Goal: Task Accomplishment & Management: Use online tool/utility

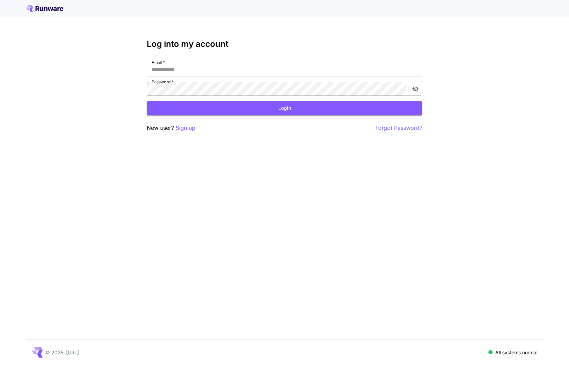
type input "**********"
click at [241, 119] on div "**********" at bounding box center [284, 85] width 275 height 93
click at [241, 111] on button "Login" at bounding box center [284, 108] width 275 height 14
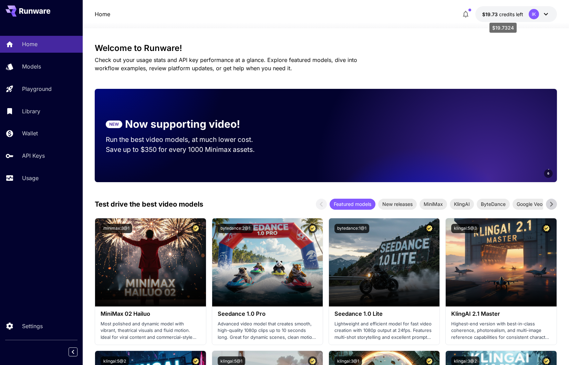
click at [487, 16] on span "$19.73" at bounding box center [490, 14] width 17 height 6
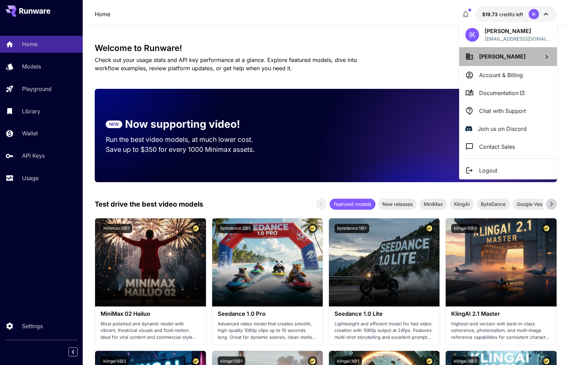
click at [486, 60] on li "[PERSON_NAME]" at bounding box center [508, 56] width 98 height 19
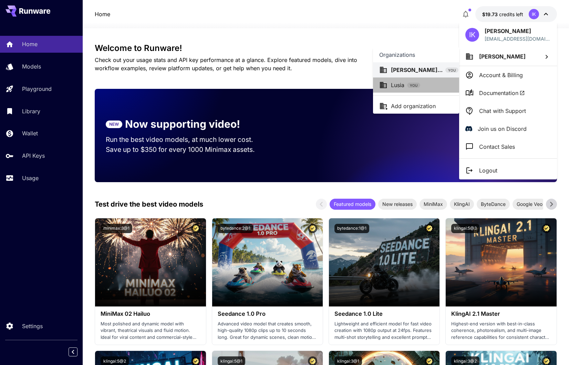
click at [451, 86] on div "Lusia YOU" at bounding box center [416, 85] width 74 height 8
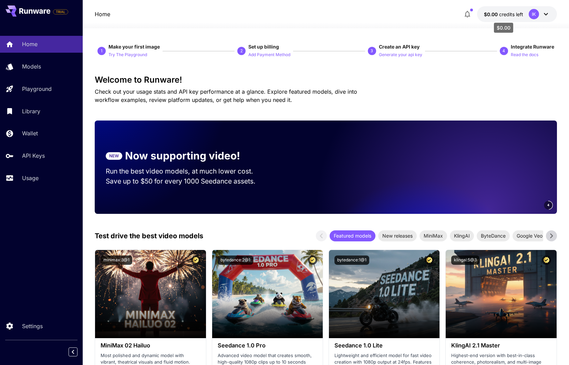
click at [493, 15] on span "$0.00" at bounding box center [491, 14] width 15 height 6
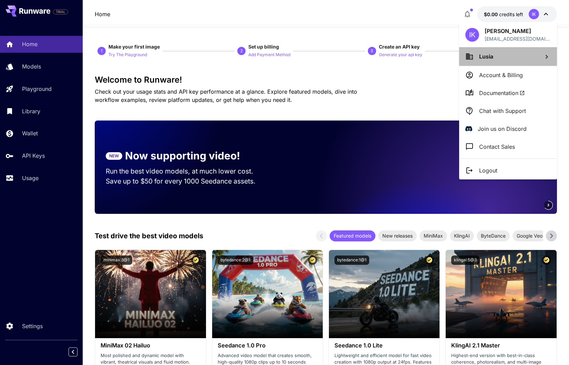
click at [476, 62] on li "Lusia" at bounding box center [508, 56] width 98 height 19
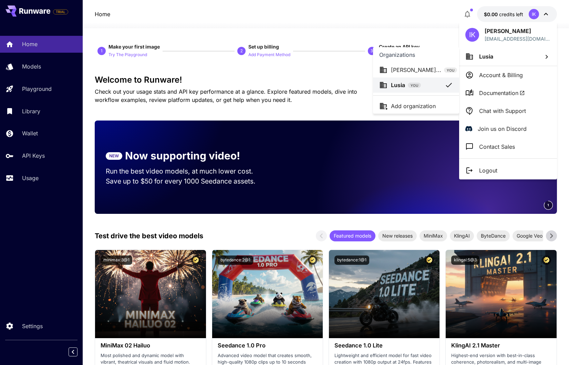
click at [481, 82] on div at bounding box center [284, 182] width 569 height 365
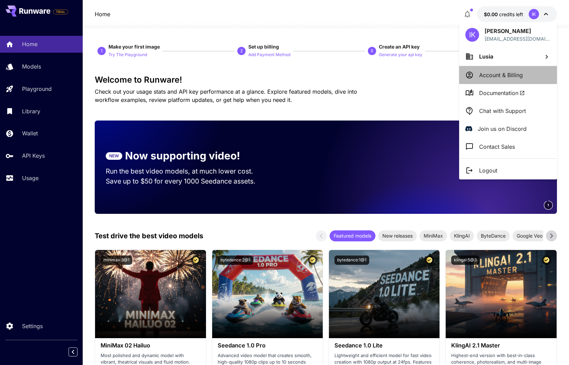
click at [486, 81] on li "Account & Billing" at bounding box center [508, 75] width 98 height 18
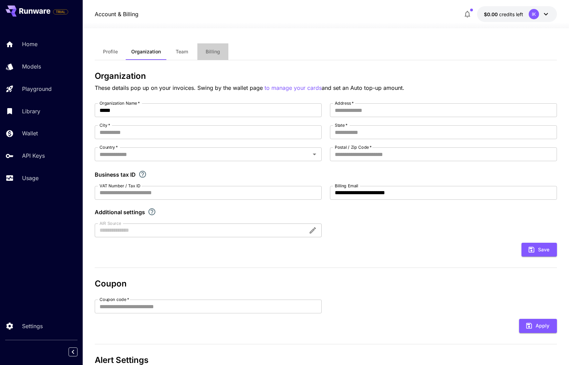
click at [211, 52] on span "Billing" at bounding box center [212, 52] width 14 height 6
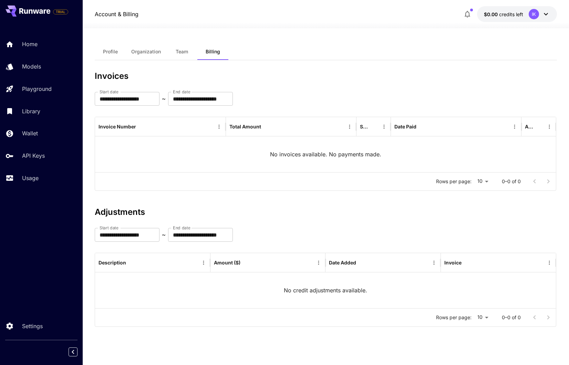
click at [169, 51] on button "Team" at bounding box center [181, 51] width 31 height 17
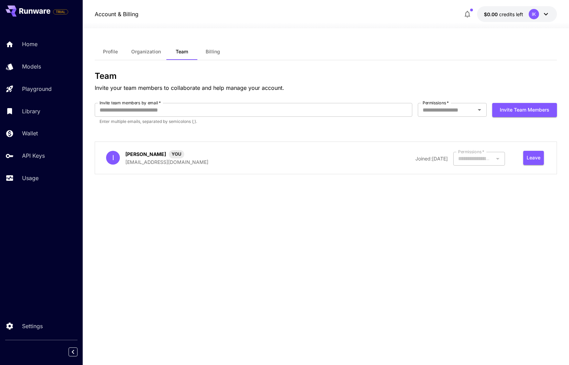
click at [134, 52] on span "Organization" at bounding box center [146, 52] width 30 height 6
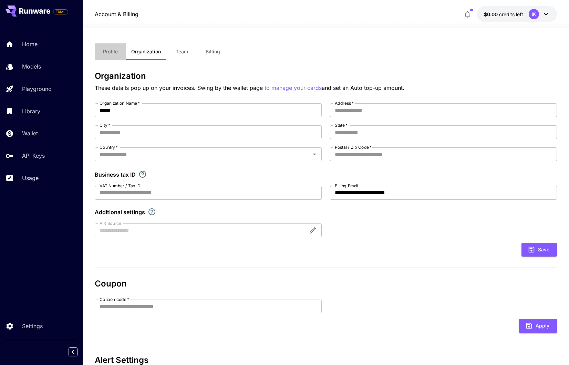
click at [110, 52] on span "Profile" at bounding box center [110, 52] width 15 height 6
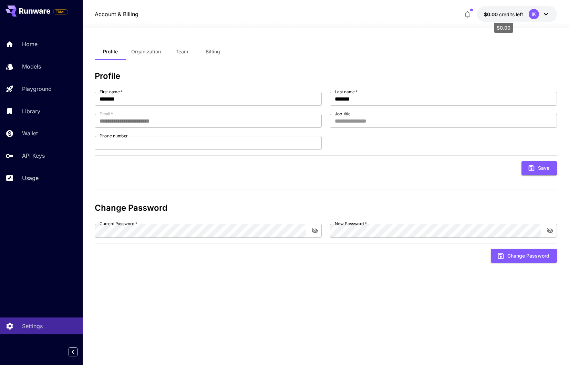
click at [517, 14] on span "credits left" at bounding box center [511, 14] width 24 height 6
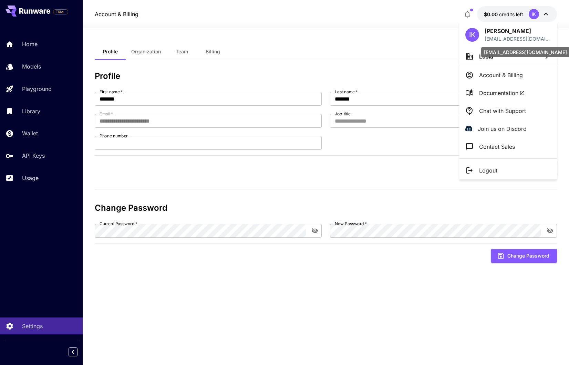
click at [499, 52] on div "[EMAIL_ADDRESS][DOMAIN_NAME]" at bounding box center [525, 52] width 88 height 10
click at [489, 62] on li "Lusia" at bounding box center [508, 56] width 98 height 19
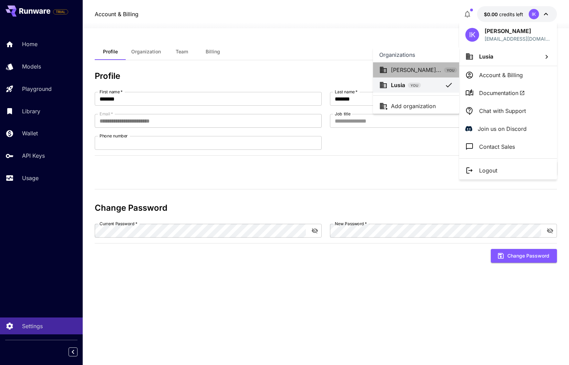
click at [420, 69] on p "[PERSON_NAME]..." at bounding box center [416, 70] width 50 height 8
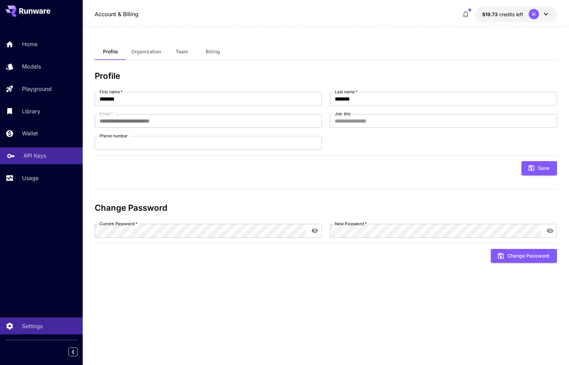
click at [24, 161] on link "API Keys" at bounding box center [41, 155] width 83 height 17
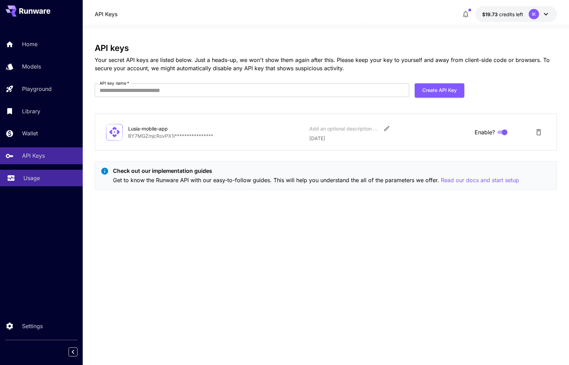
click at [32, 176] on p "Usage" at bounding box center [31, 178] width 17 height 8
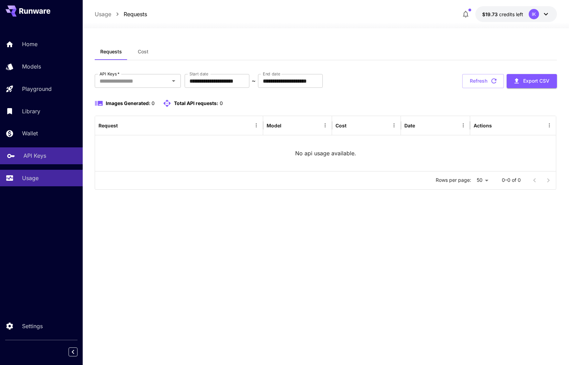
click at [41, 156] on p "API Keys" at bounding box center [34, 155] width 23 height 8
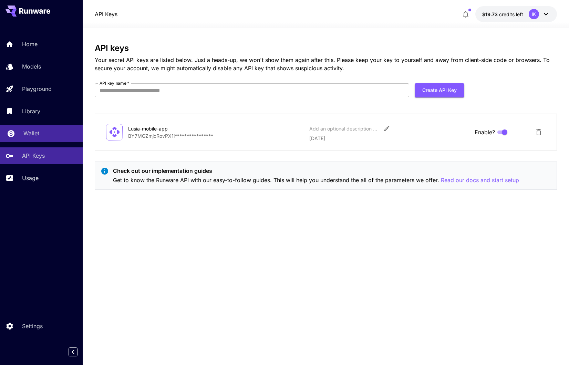
click at [36, 133] on p "Wallet" at bounding box center [31, 133] width 16 height 8
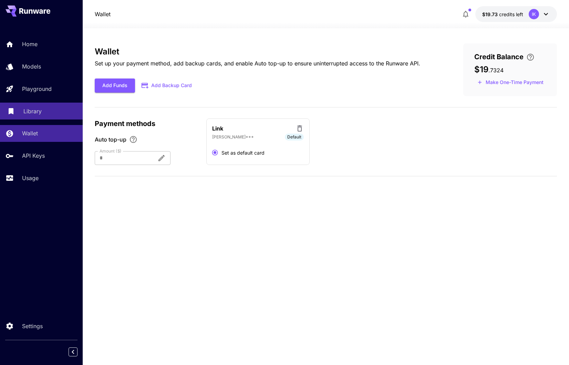
click at [36, 115] on p "Library" at bounding box center [32, 111] width 18 height 8
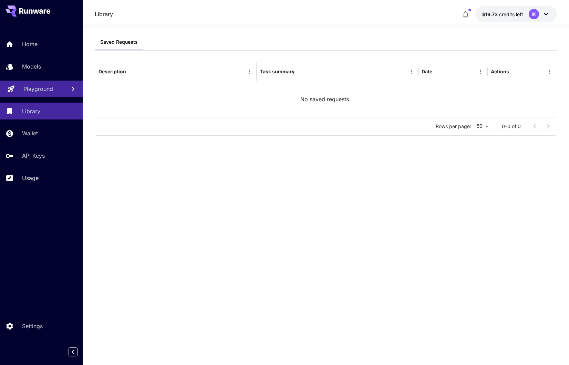
click at [35, 91] on p "Playground" at bounding box center [38, 89] width 30 height 8
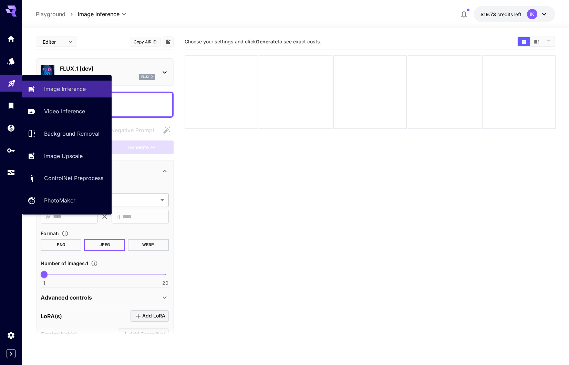
click at [12, 69] on div at bounding box center [11, 105] width 22 height 150
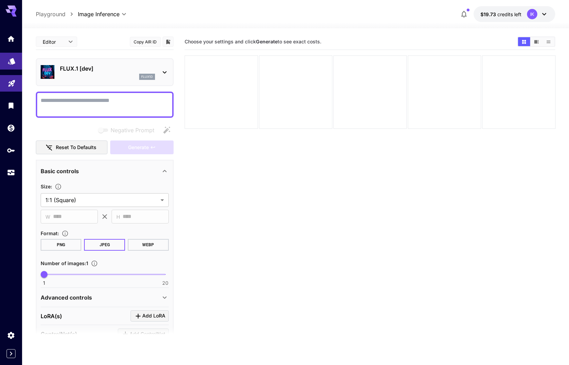
click at [11, 64] on link at bounding box center [11, 61] width 22 height 17
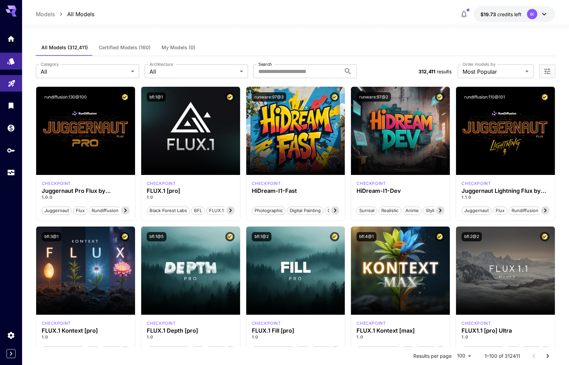
click at [42, 14] on p "Models" at bounding box center [45, 14] width 19 height 8
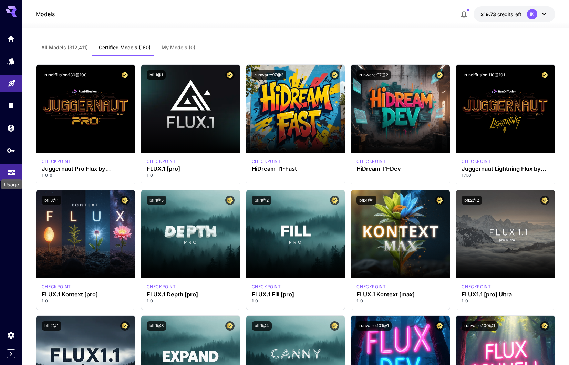
click at [9, 170] on icon "Usage" at bounding box center [12, 171] width 8 height 8
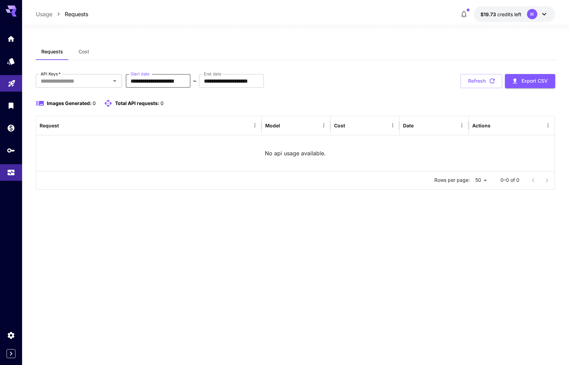
click at [154, 80] on input "**********" at bounding box center [158, 81] width 65 height 14
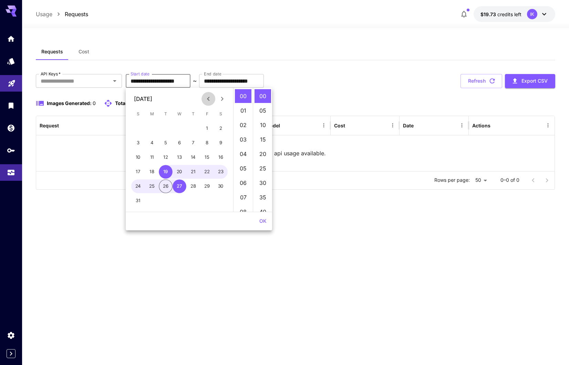
click at [205, 100] on icon "Previous month" at bounding box center [208, 99] width 8 height 8
click at [204, 99] on icon "Previous month" at bounding box center [208, 99] width 8 height 8
click at [167, 129] on button "1" at bounding box center [166, 129] width 14 height 14
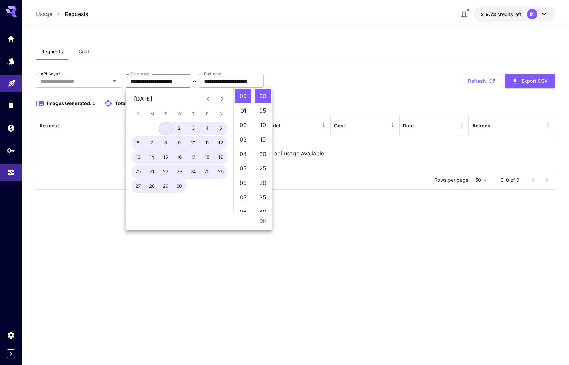
type input "**********"
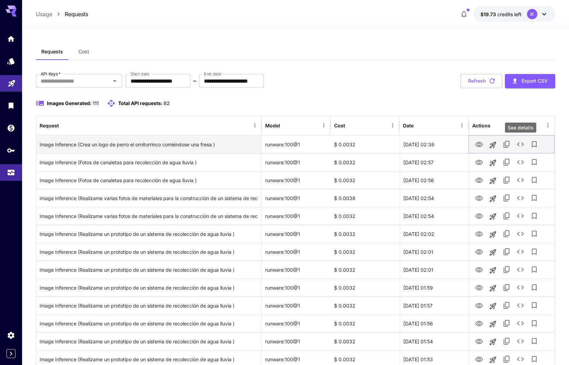
click at [523, 143] on icon "See details" at bounding box center [520, 144] width 8 height 8
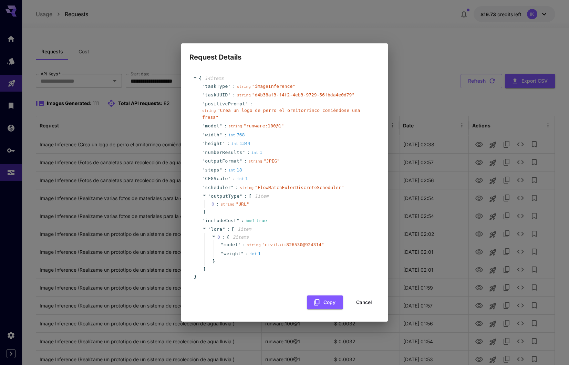
click at [225, 204] on span "string" at bounding box center [228, 204] width 14 height 4
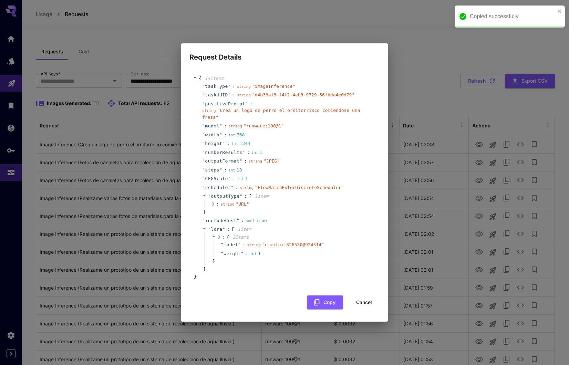
click at [359, 302] on button "Cancel" at bounding box center [363, 302] width 31 height 14
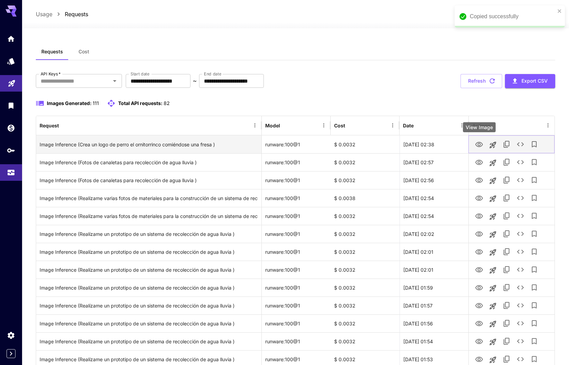
click at [481, 146] on icon "View Image" at bounding box center [479, 144] width 8 height 5
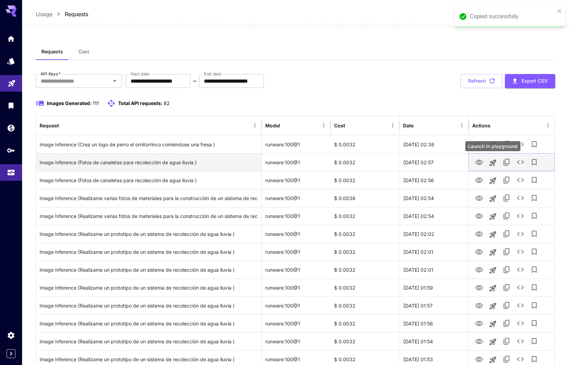
click at [481, 163] on icon "View Image" at bounding box center [479, 162] width 8 height 8
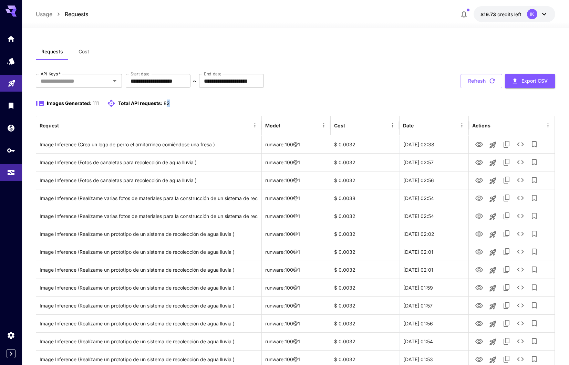
drag, startPoint x: 167, startPoint y: 104, endPoint x: 172, endPoint y: 104, distance: 4.8
click at [172, 104] on div "Images Generated: 111 Total API requests: 82" at bounding box center [295, 103] width 519 height 8
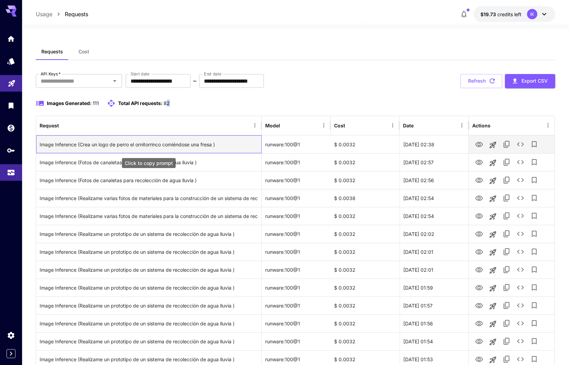
click at [157, 144] on div "Image Inference (Crea un logo de perro el ornitorrinco comiéndose una fresa )" at bounding box center [149, 145] width 218 height 18
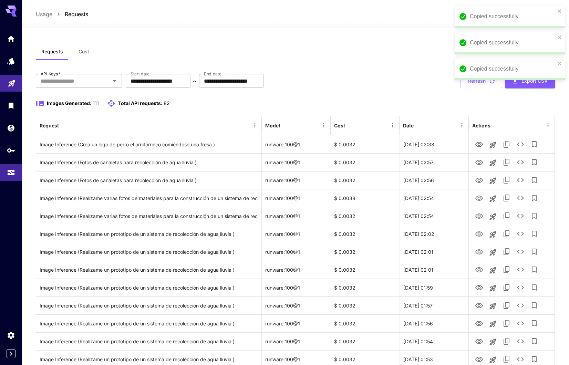
click at [562, 10] on div "Copied successfully" at bounding box center [509, 17] width 110 height 22
click at [560, 8] on div "Copied successfully Copied successfully" at bounding box center [508, 7] width 110 height 3
click at [560, 12] on icon "close" at bounding box center [558, 10] width 3 height 3
click at [558, 11] on icon "close" at bounding box center [559, 11] width 5 height 6
